Goal: Transaction & Acquisition: Register for event/course

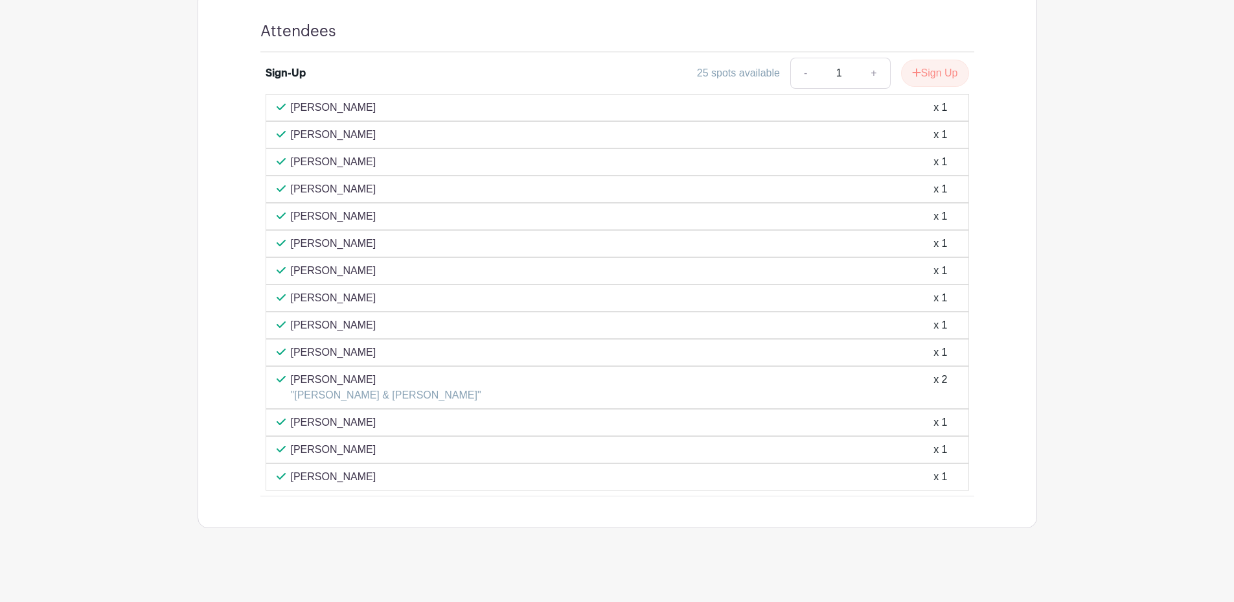
scroll to position [657, 0]
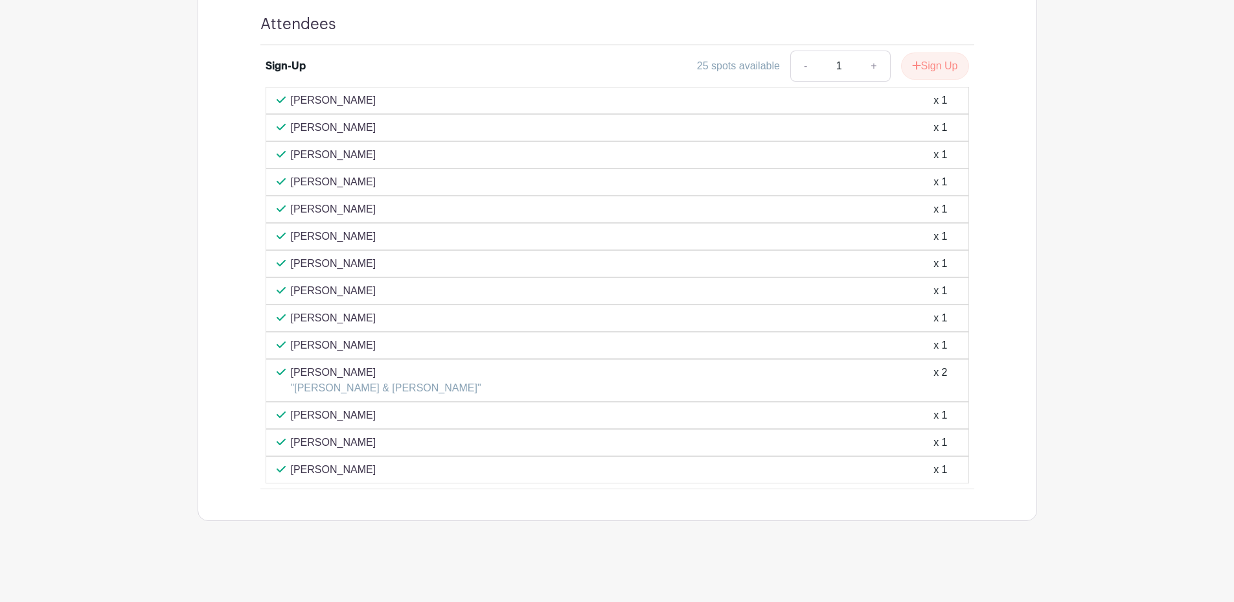
click at [572, 348] on div "[PERSON_NAME] x 1" at bounding box center [616, 345] width 681 height 16
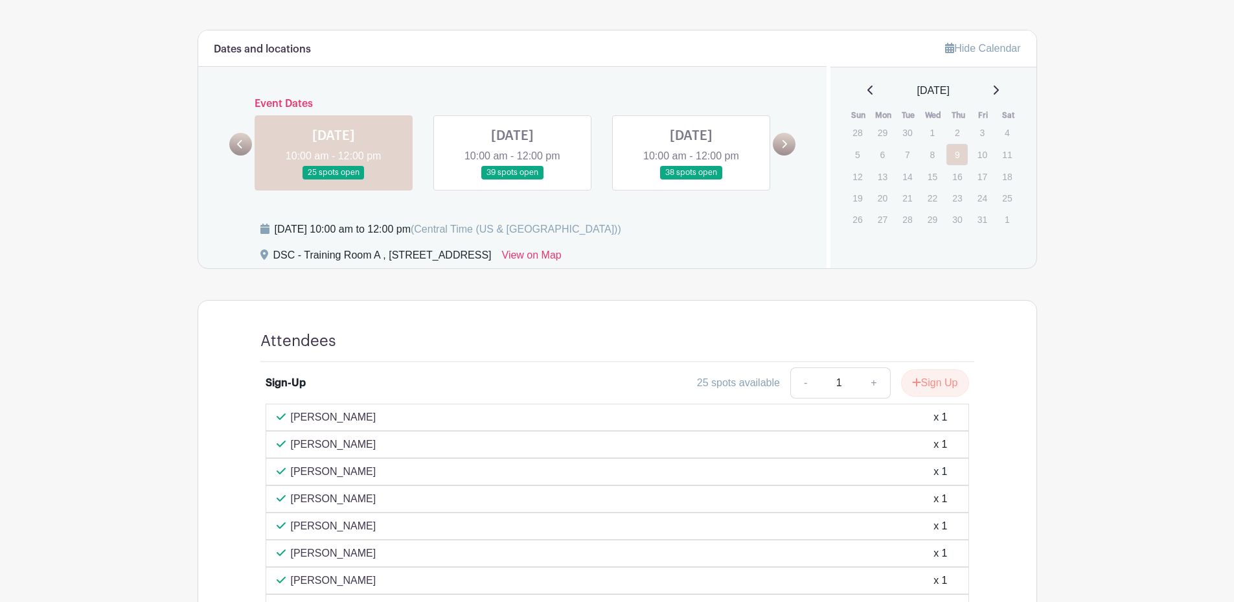
scroll to position [269, 0]
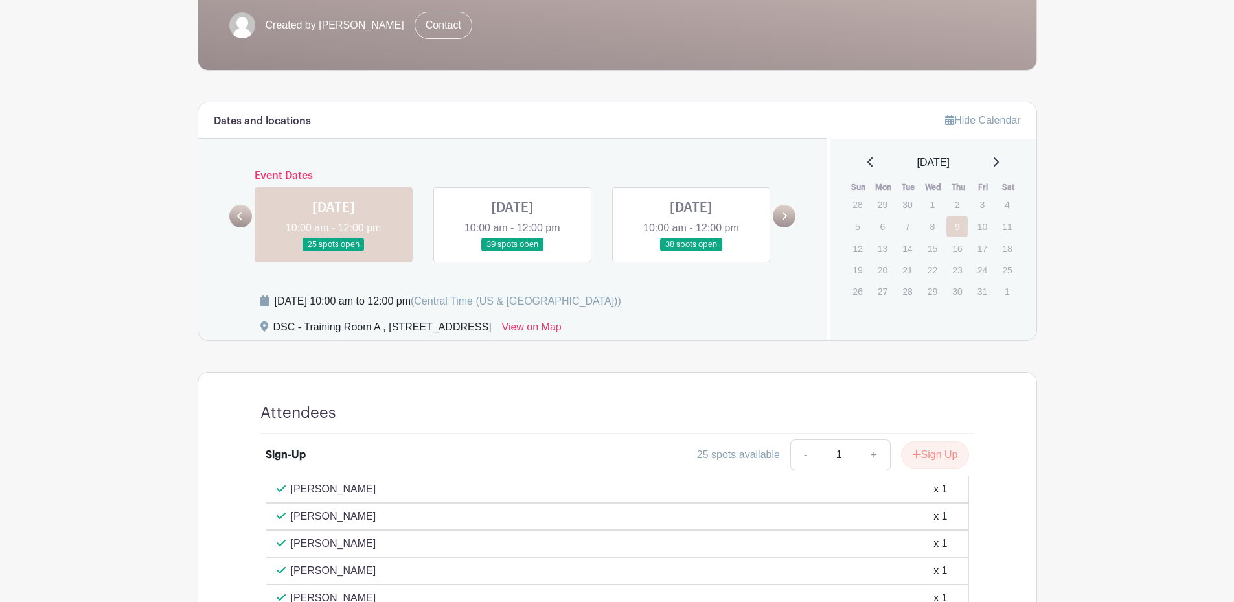
click at [512, 251] on link at bounding box center [512, 251] width 0 height 0
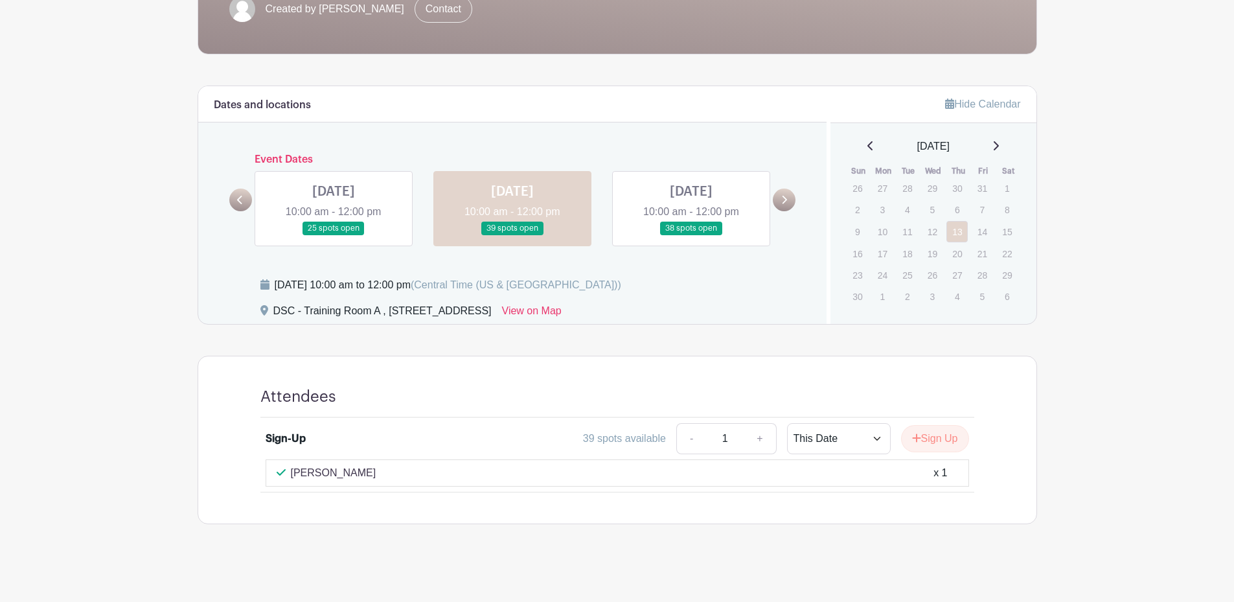
scroll to position [288, 0]
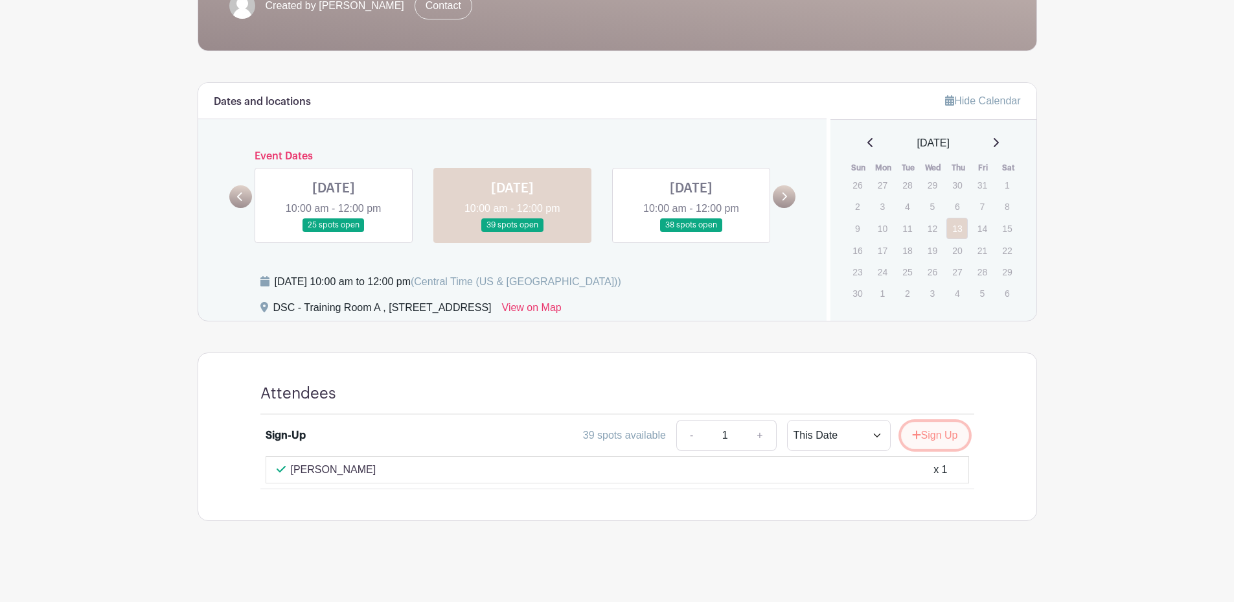
click at [929, 438] on button "Sign Up" at bounding box center [935, 435] width 68 height 27
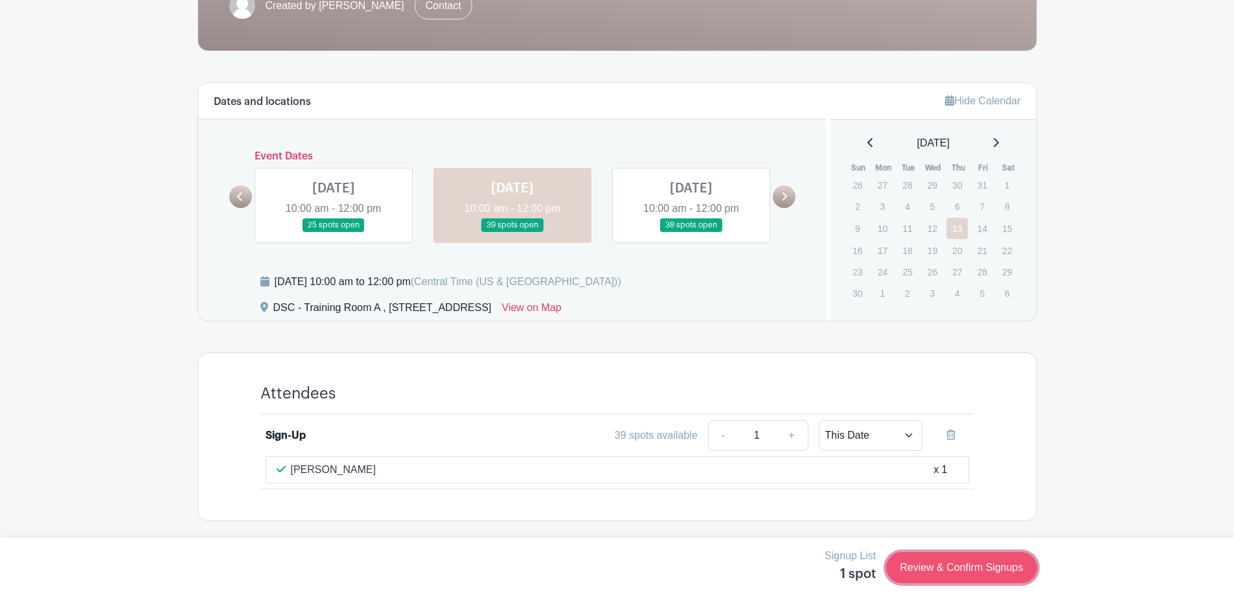
click at [938, 572] on link "Review & Confirm Signups" at bounding box center [961, 567] width 150 height 31
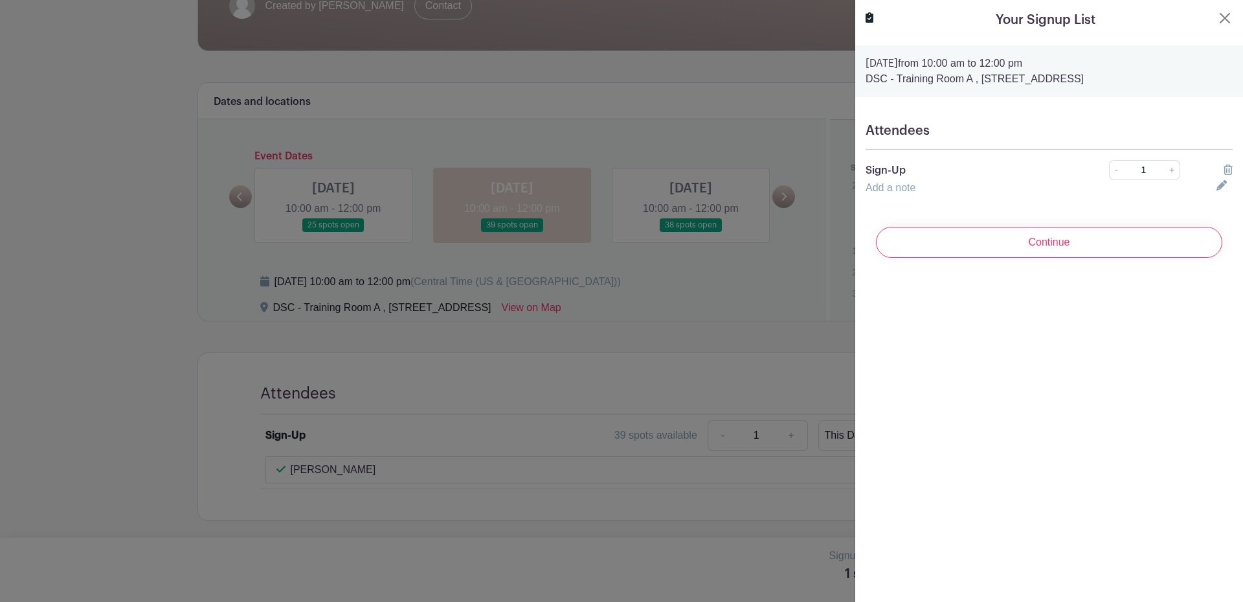
click at [914, 192] on link "Add a note" at bounding box center [891, 187] width 50 height 11
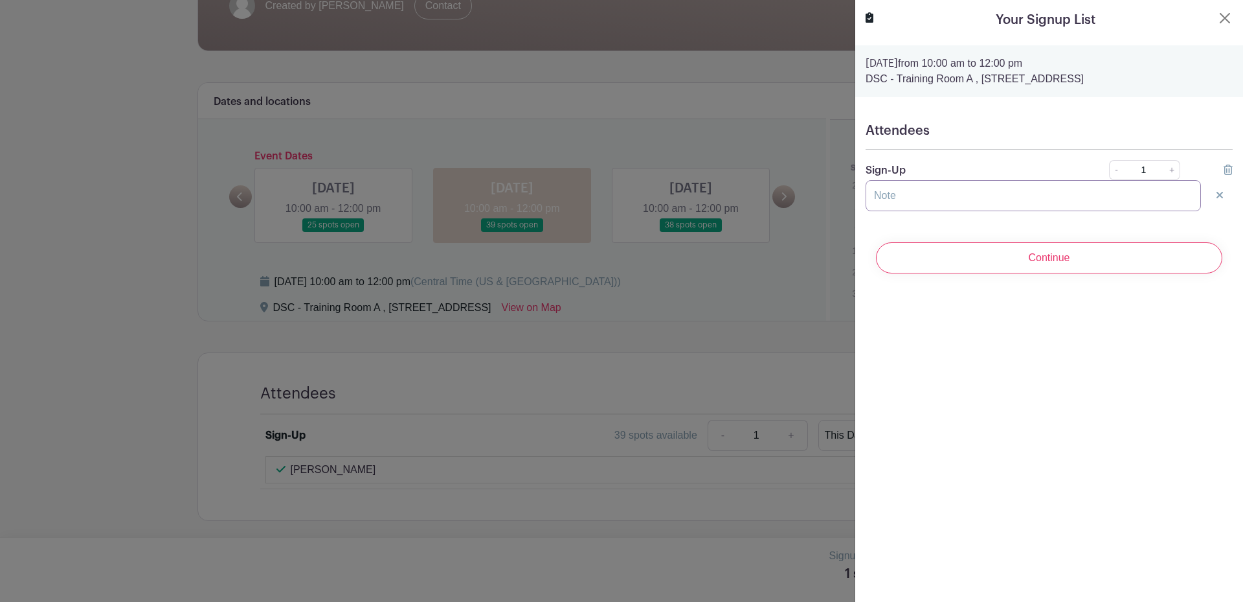
click at [910, 205] on input "text" at bounding box center [1033, 195] width 335 height 31
type input "C"
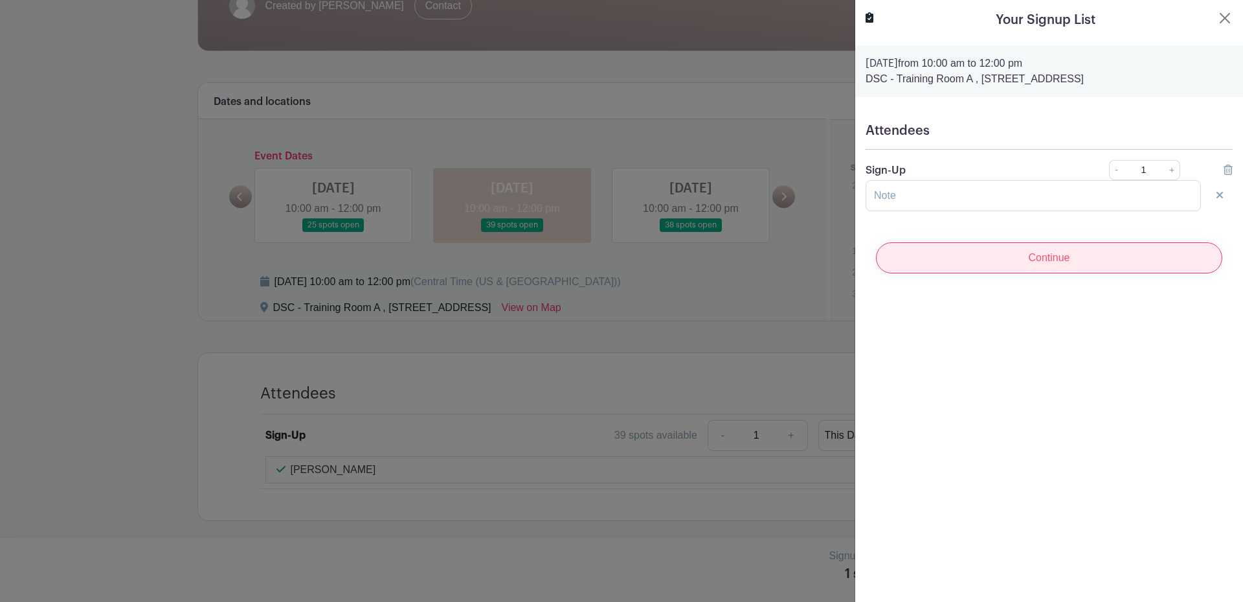
click at [1011, 264] on input "Continue" at bounding box center [1049, 257] width 346 height 31
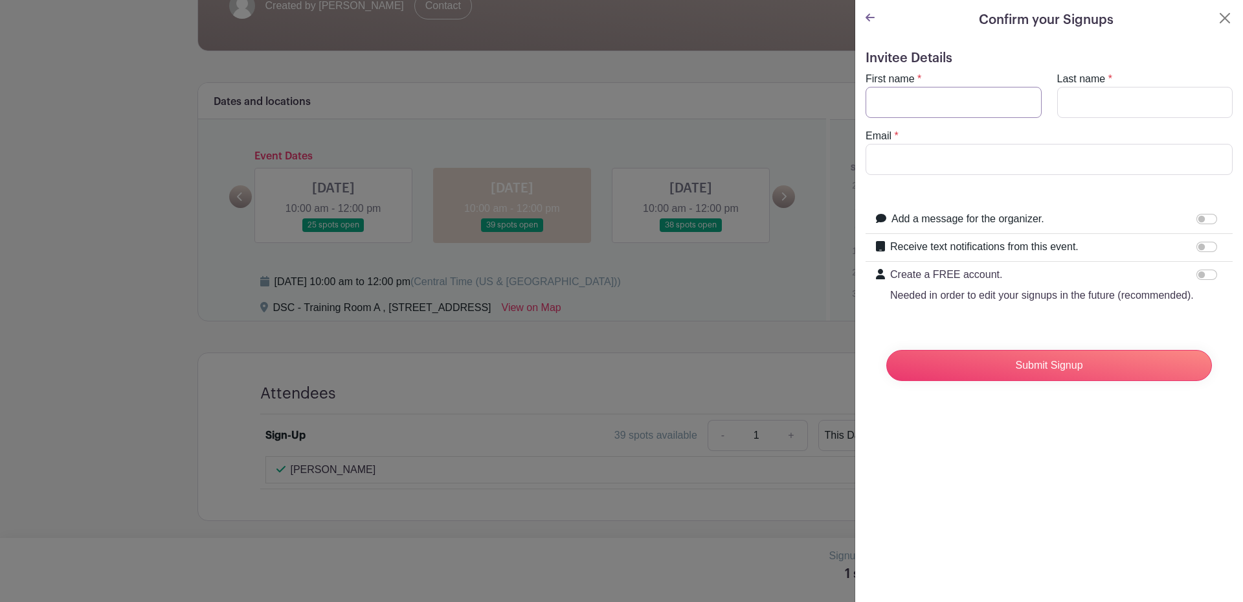
click at [987, 106] on input "First name" at bounding box center [954, 102] width 176 height 31
type input "[PERSON_NAME]"
click at [971, 111] on input "[PERSON_NAME]" at bounding box center [954, 102] width 176 height 31
click at [971, 110] on input "[PERSON_NAME]" at bounding box center [954, 102] width 176 height 31
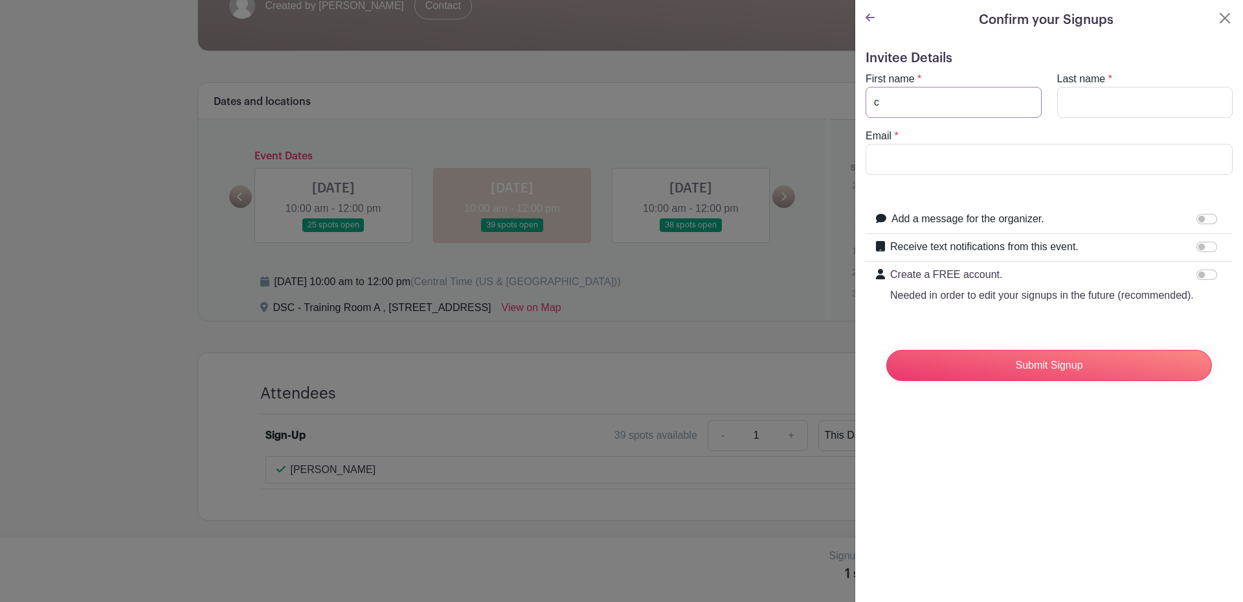
click at [952, 101] on input "c" at bounding box center [954, 102] width 176 height 31
type input "c"
type input "[PERSON_NAME]"
type input "[EMAIL_ADDRESS][DOMAIN_NAME]"
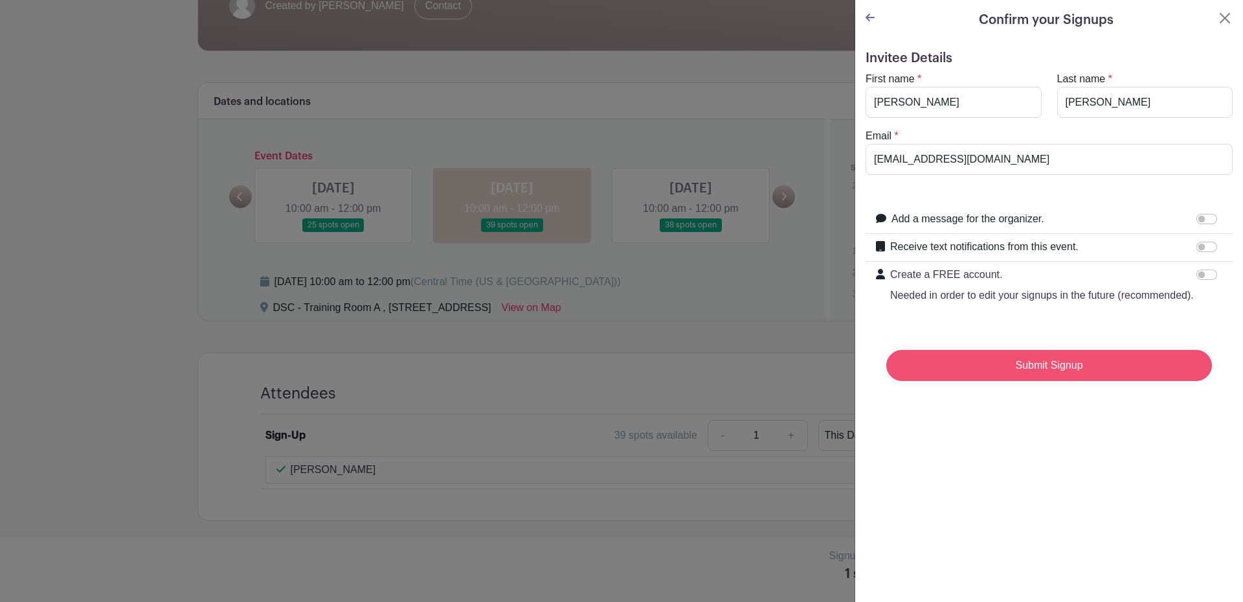
click at [1070, 381] on input "Submit Signup" at bounding box center [1049, 365] width 326 height 31
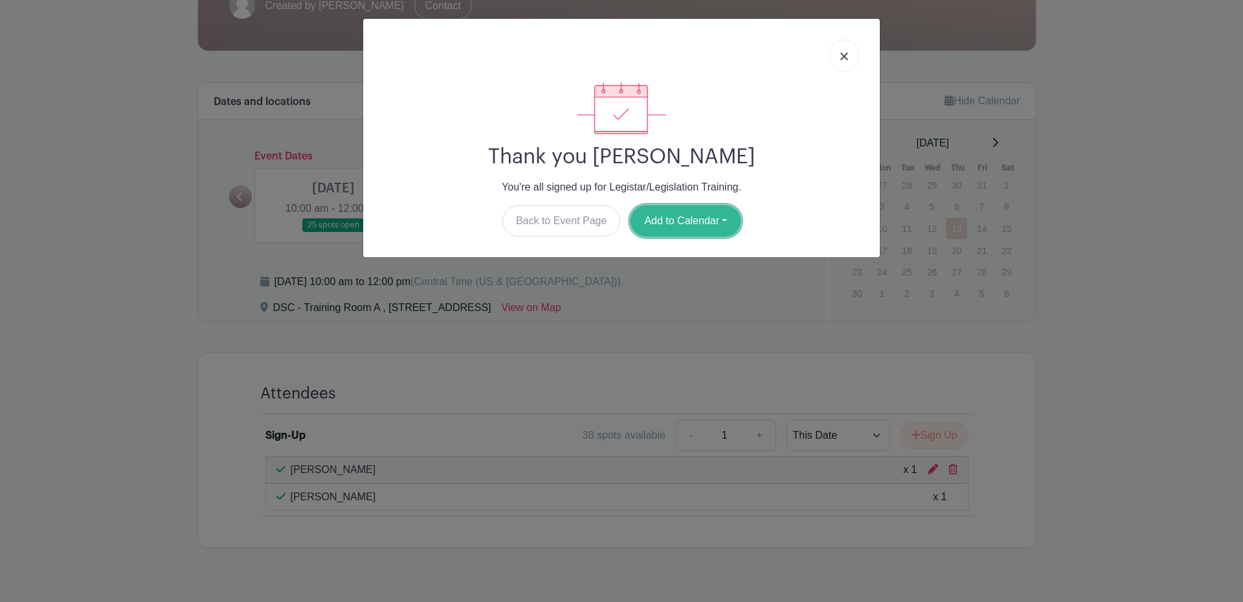
click at [719, 220] on button "Add to Calendar" at bounding box center [686, 220] width 110 height 31
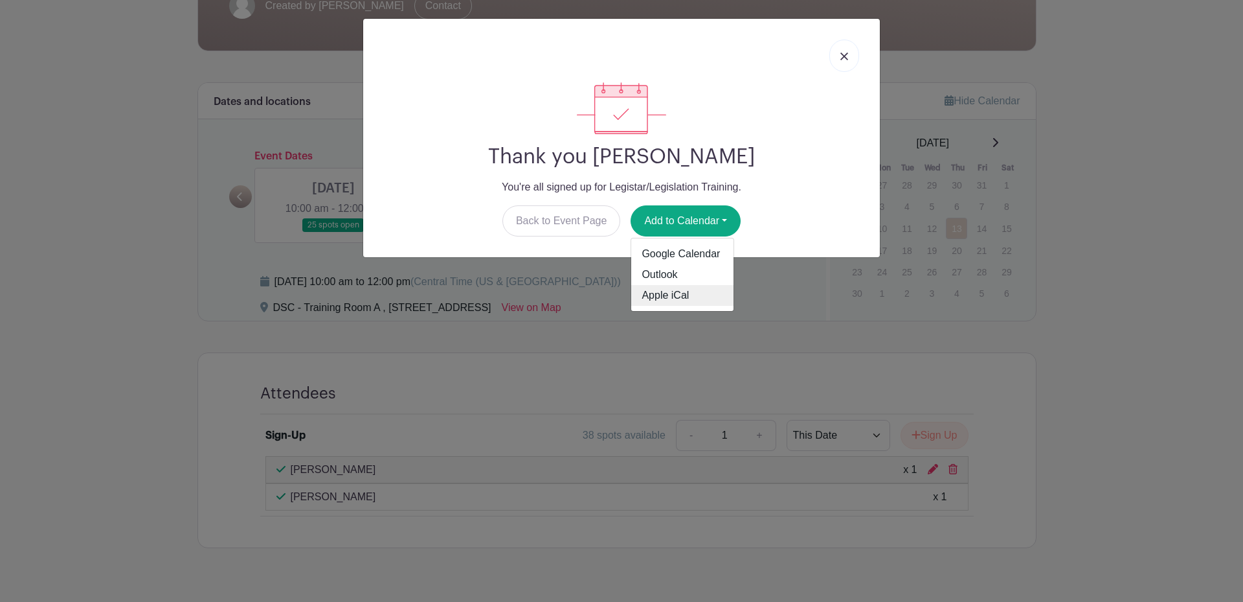
click at [678, 294] on link "Apple iCal" at bounding box center [682, 295] width 102 height 21
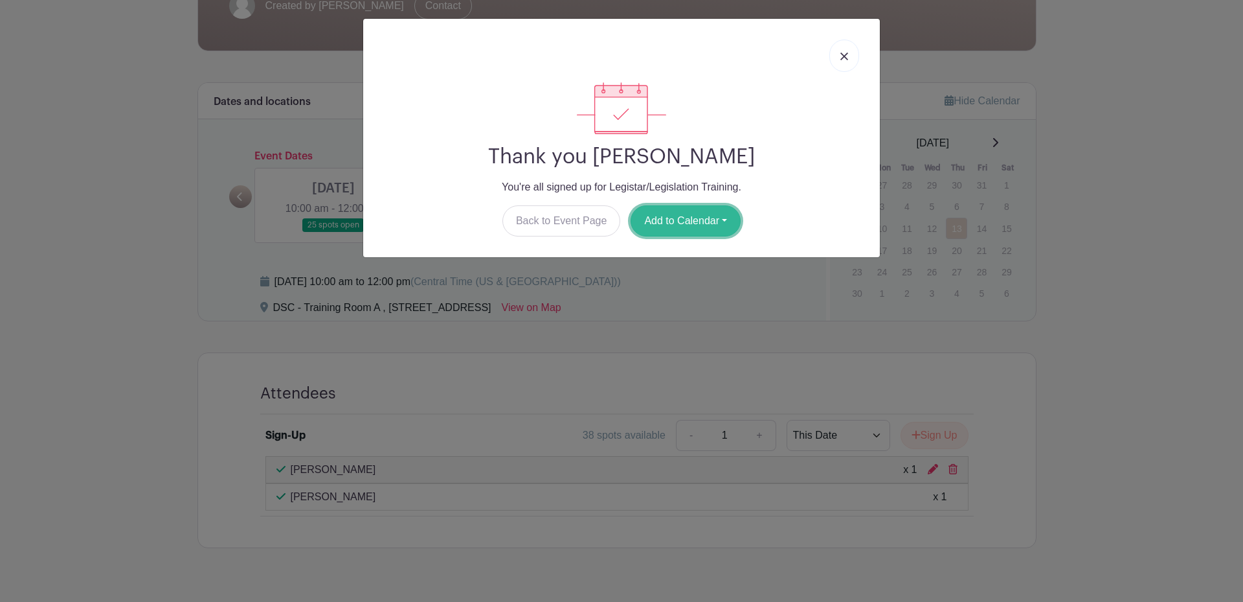
click at [723, 216] on button "Add to Calendar" at bounding box center [686, 220] width 110 height 31
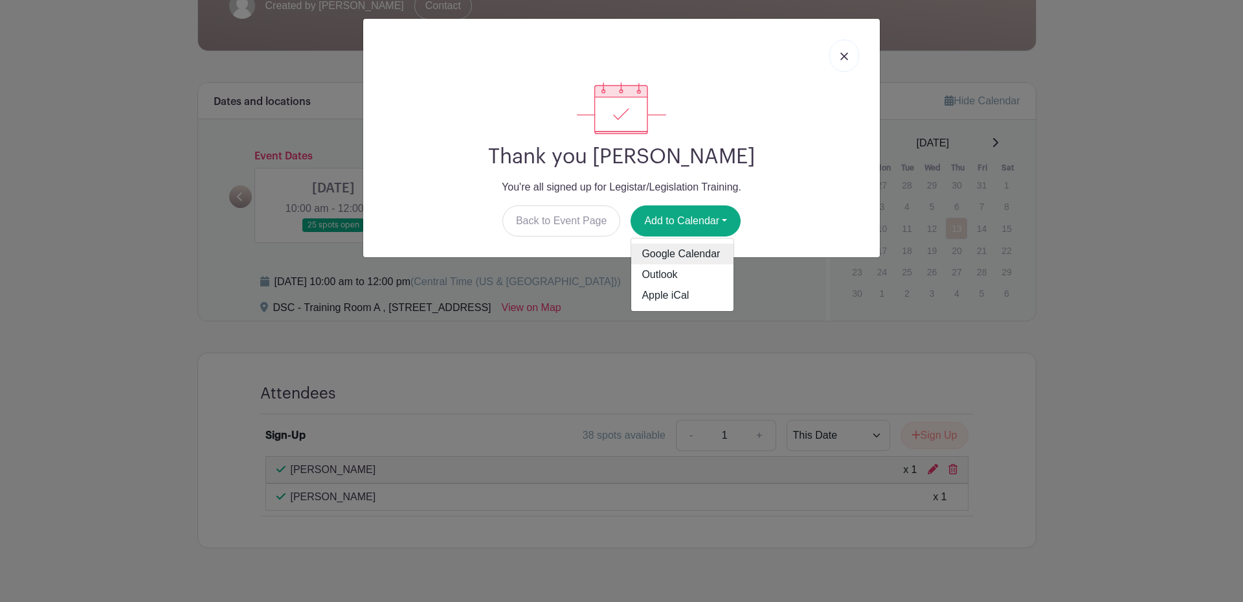
click at [706, 255] on link "Google Calendar" at bounding box center [682, 253] width 102 height 21
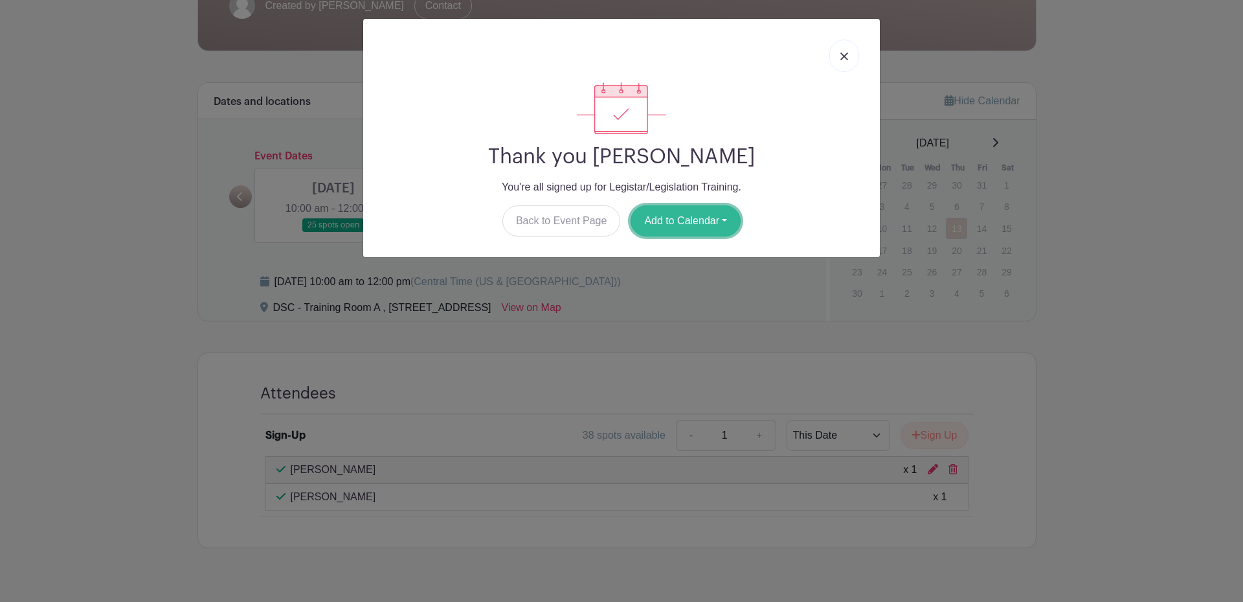
click at [687, 223] on button "Add to Calendar" at bounding box center [686, 220] width 110 height 31
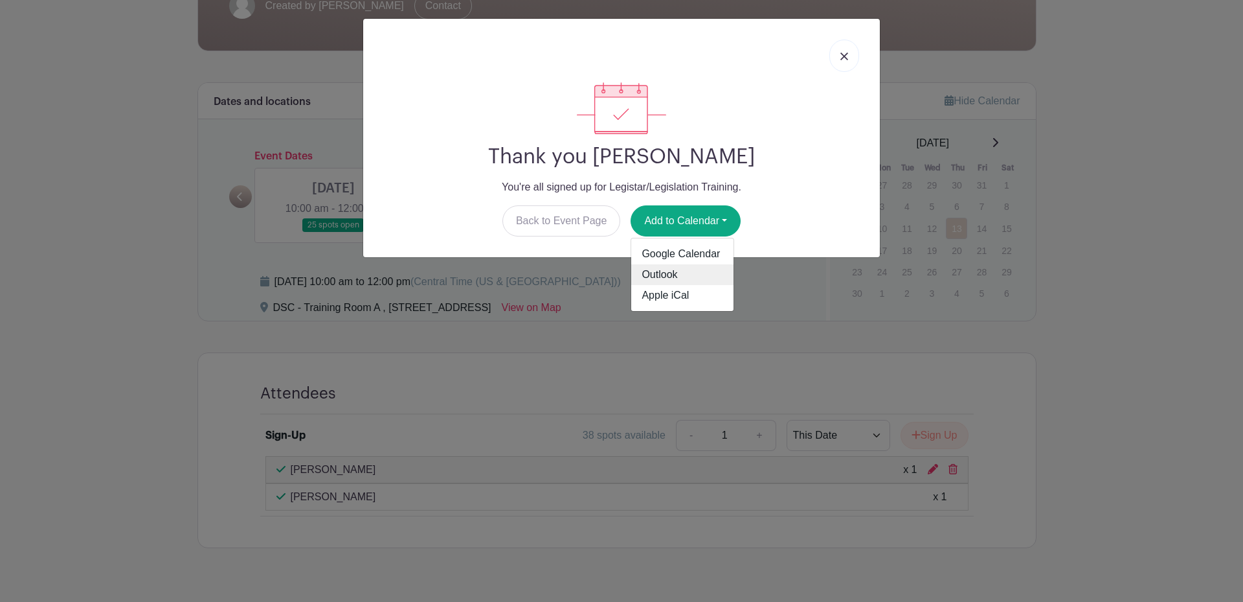
click at [714, 275] on link "Outlook" at bounding box center [682, 274] width 102 height 21
click at [840, 53] on link at bounding box center [844, 55] width 30 height 32
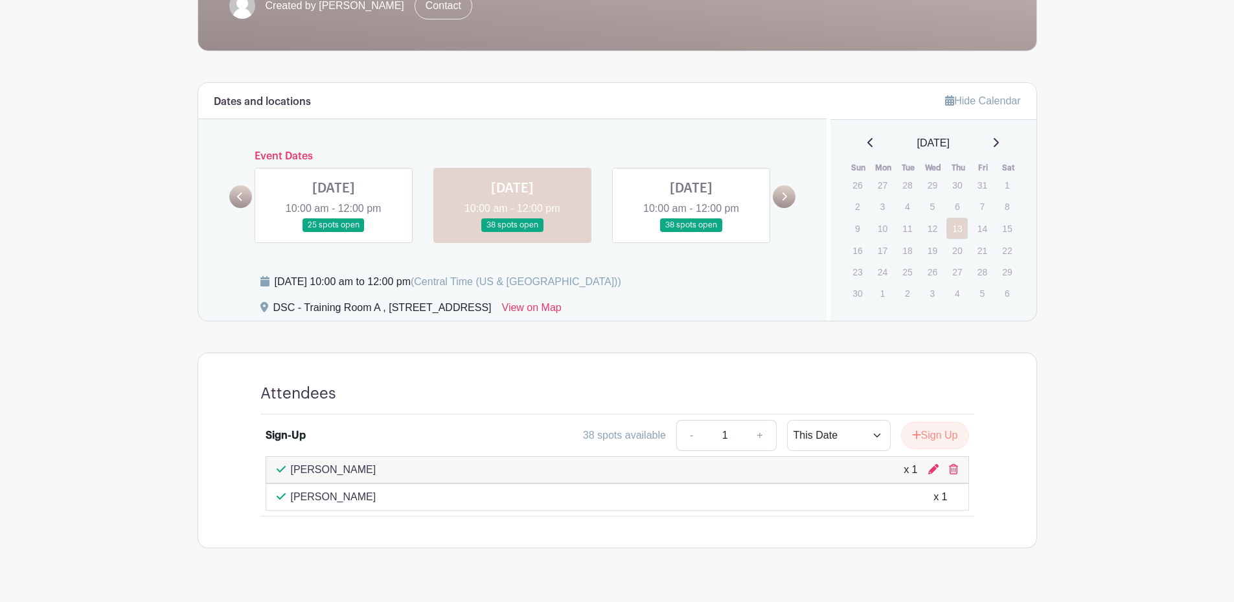
drag, startPoint x: 1070, startPoint y: 339, endPoint x: 1059, endPoint y: 334, distance: 11.6
click at [1070, 339] on main "Log In Sign Up for Free Training & Development Legistar/Legislation Training Cr…" at bounding box center [617, 170] width 1234 height 917
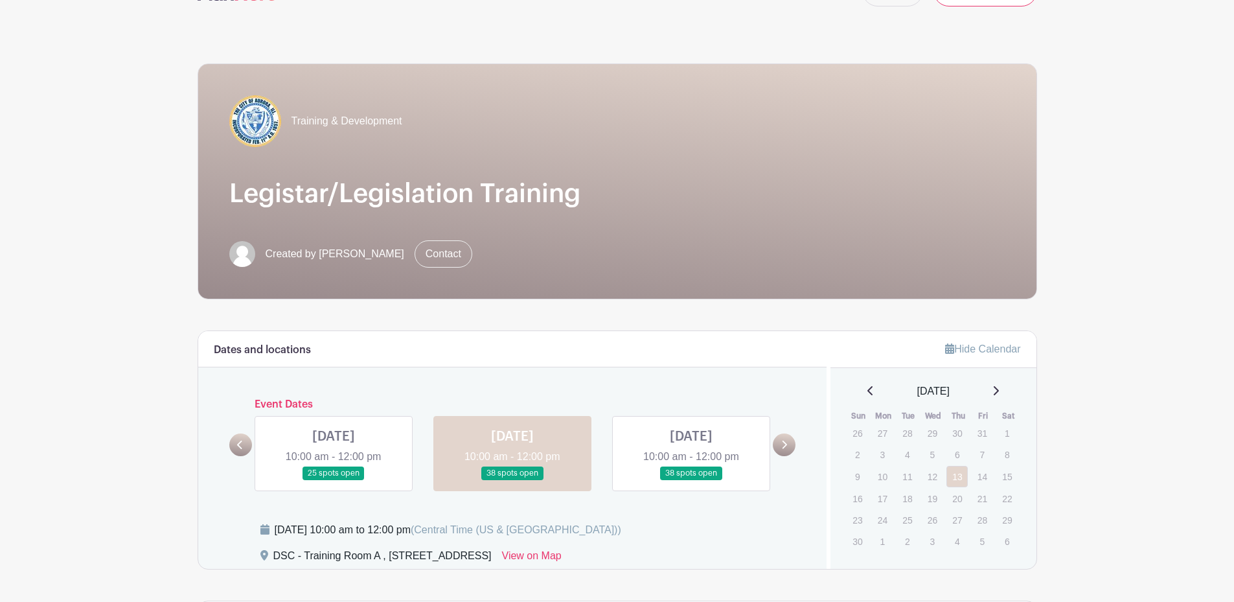
scroll to position [0, 0]
